Goal: Task Accomplishment & Management: Use online tool/utility

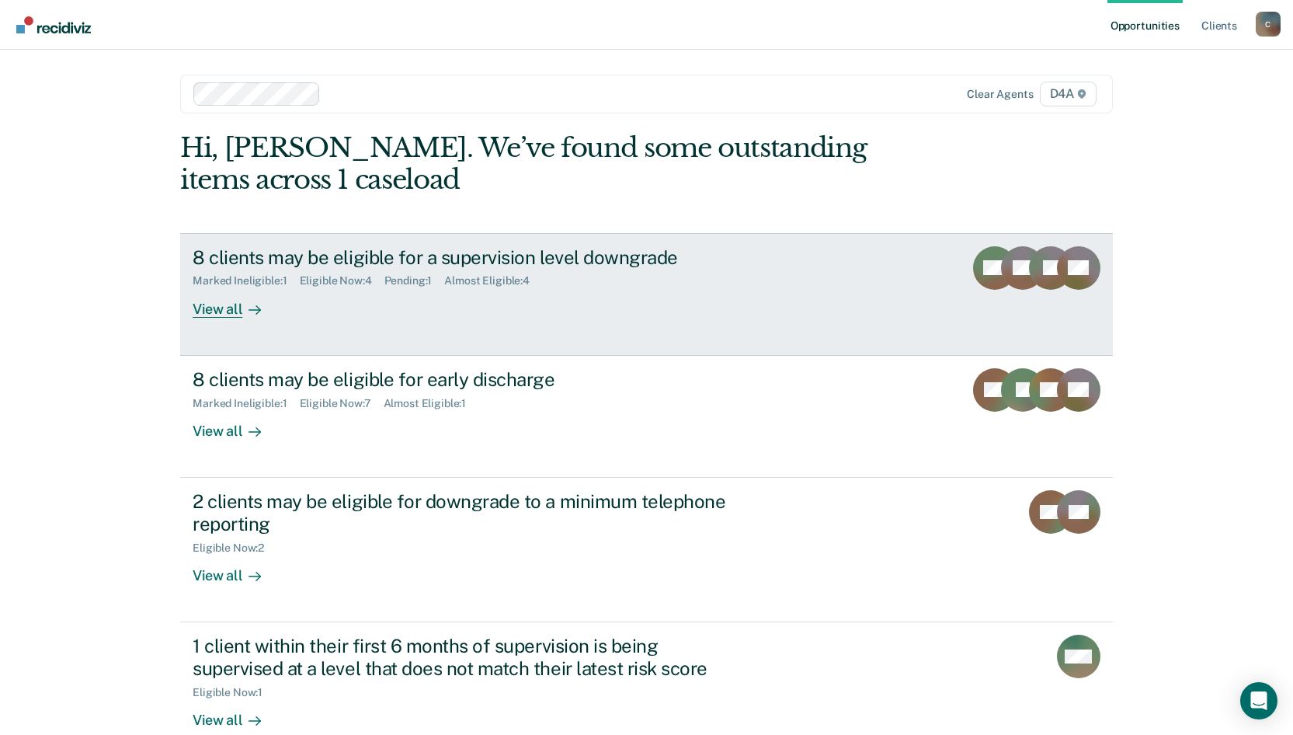
click at [485, 258] on div "8 clients may be eligible for a supervision level downgrade" at bounding box center [465, 257] width 545 height 23
